Goal: Information Seeking & Learning: Learn about a topic

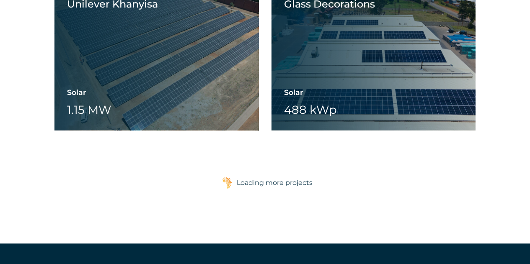
scroll to position [1283, 0]
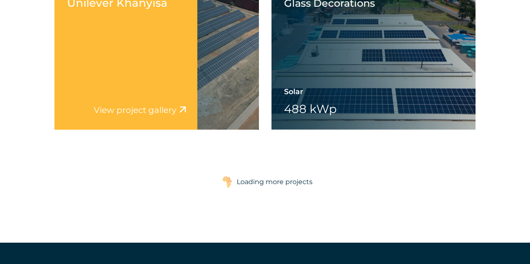
click at [132, 62] on div "Unilever Khanyisa View project video View project gallery" at bounding box center [125, 56] width 143 height 147
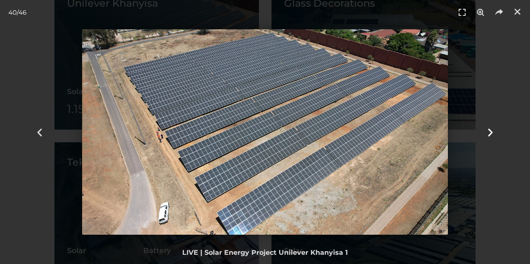
click at [494, 128] on icon "Next slide" at bounding box center [490, 132] width 10 height 10
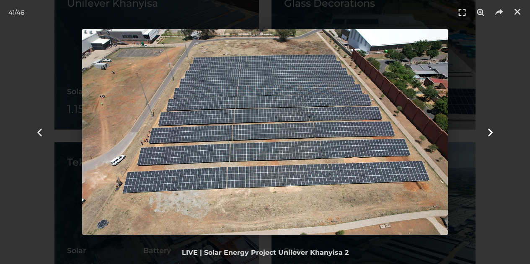
click at [494, 128] on icon "Next slide" at bounding box center [490, 132] width 10 height 10
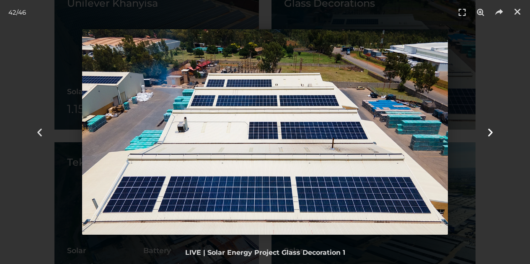
click at [494, 128] on icon "Next slide" at bounding box center [490, 132] width 10 height 10
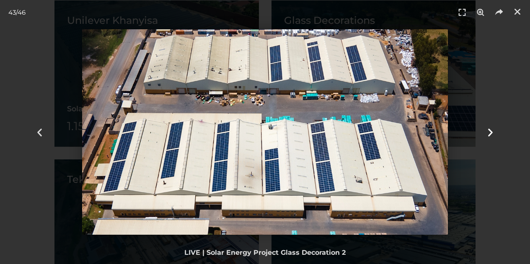
click at [494, 128] on icon "Next slide" at bounding box center [490, 132] width 10 height 10
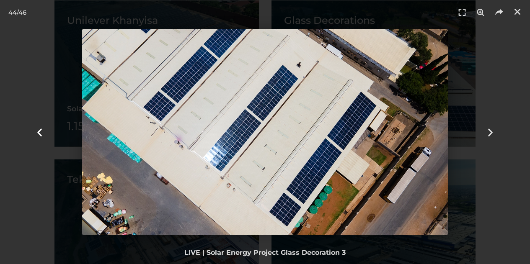
click at [44, 128] on icon "Previous slide" at bounding box center [39, 132] width 10 height 10
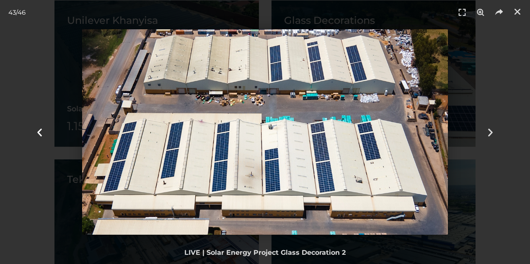
click at [44, 128] on icon "Previous slide" at bounding box center [39, 132] width 10 height 10
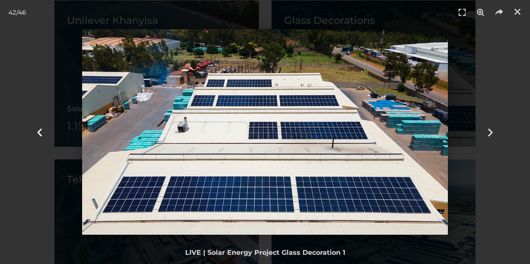
click at [44, 128] on icon "Previous slide" at bounding box center [39, 132] width 10 height 10
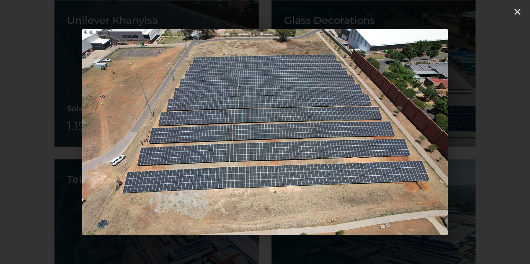
click at [44, 128] on icon "Previous slide" at bounding box center [39, 132] width 10 height 10
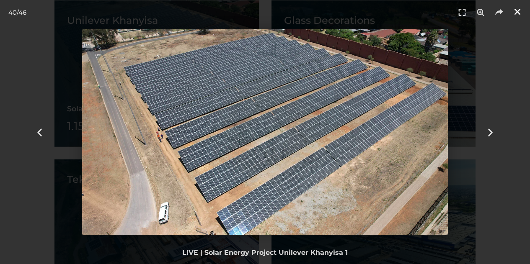
click at [521, 9] on icon "Close (Esc)" at bounding box center [517, 12] width 8 height 8
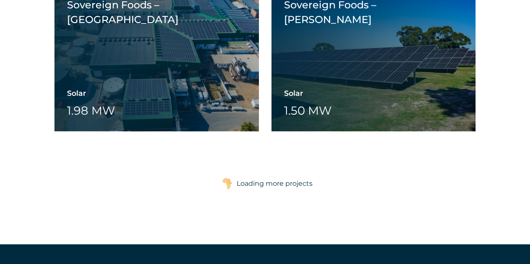
scroll to position [1937, 0]
